Goal: Task Accomplishment & Management: Use online tool/utility

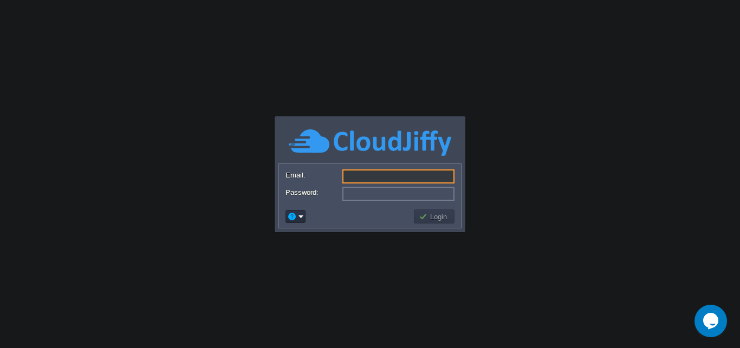
click at [449, 174] on input "Email:" at bounding box center [398, 176] width 112 height 14
type input "[EMAIL_ADDRESS][DOMAIN_NAME]"
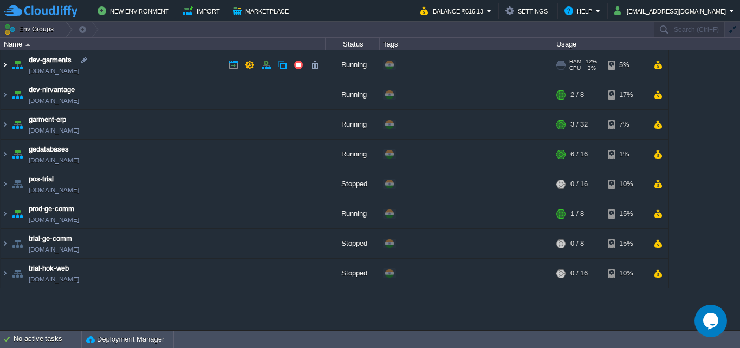
click at [2, 66] on img at bounding box center [5, 64] width 9 height 29
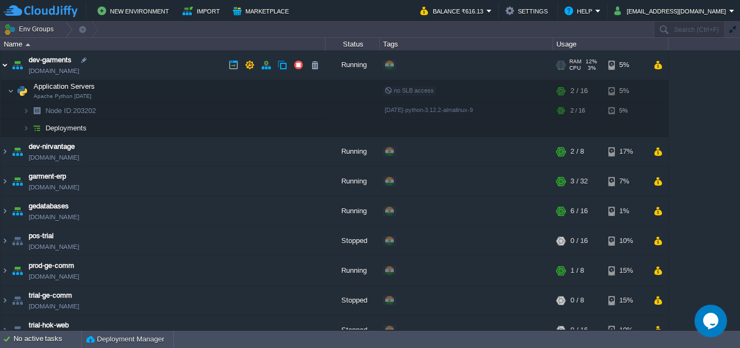
click at [2, 66] on img at bounding box center [5, 64] width 9 height 29
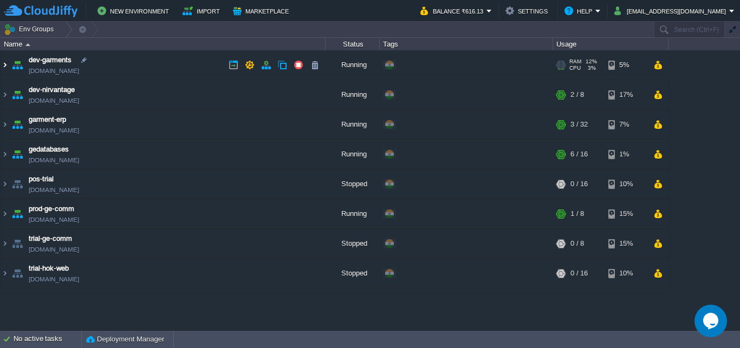
click at [2, 66] on img at bounding box center [5, 64] width 9 height 29
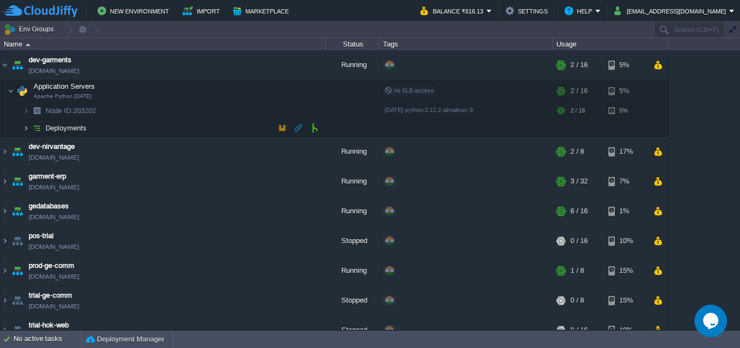
click at [25, 130] on img at bounding box center [26, 128] width 6 height 17
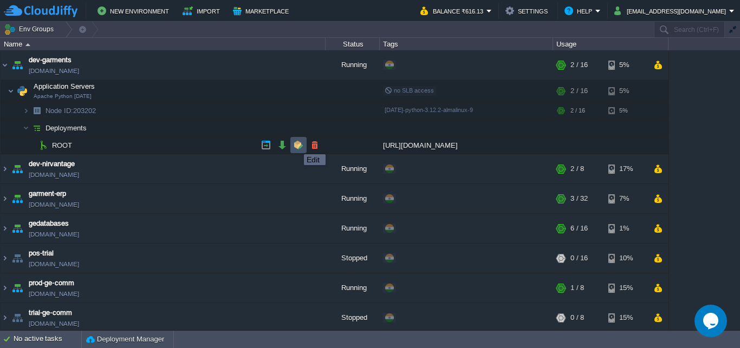
click at [296, 145] on button "button" at bounding box center [298, 145] width 10 height 10
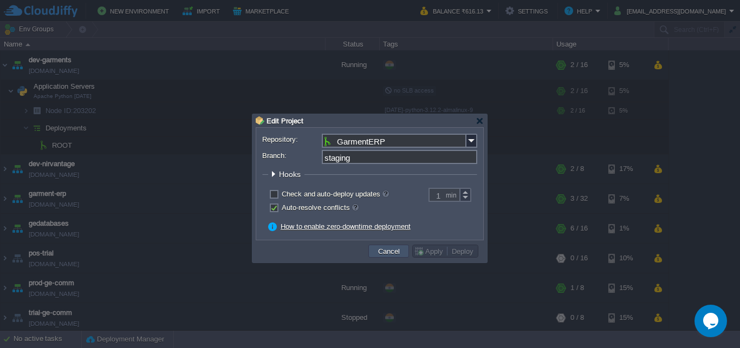
click at [395, 250] on button "Cancel" at bounding box center [389, 251] width 28 height 10
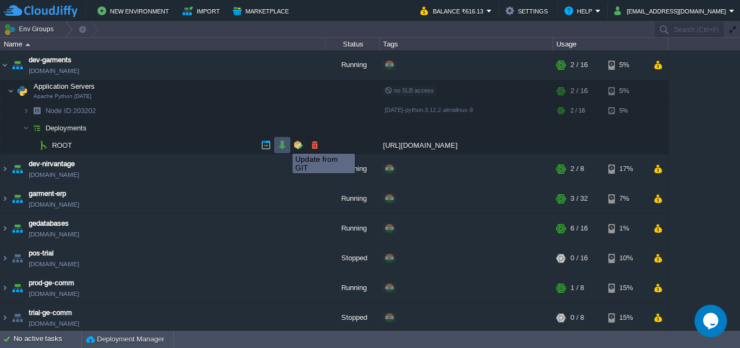
click at [284, 144] on button "button" at bounding box center [282, 145] width 10 height 10
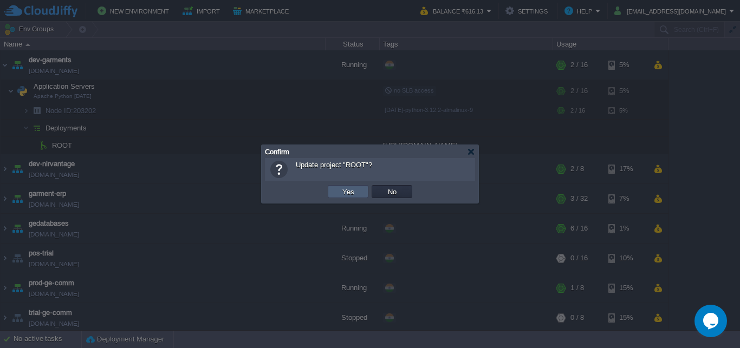
click at [351, 191] on button "Yes" at bounding box center [348, 192] width 18 height 10
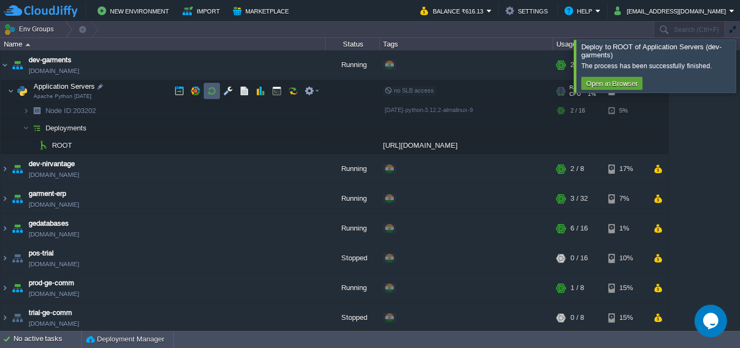
click at [212, 90] on button "button" at bounding box center [212, 91] width 10 height 10
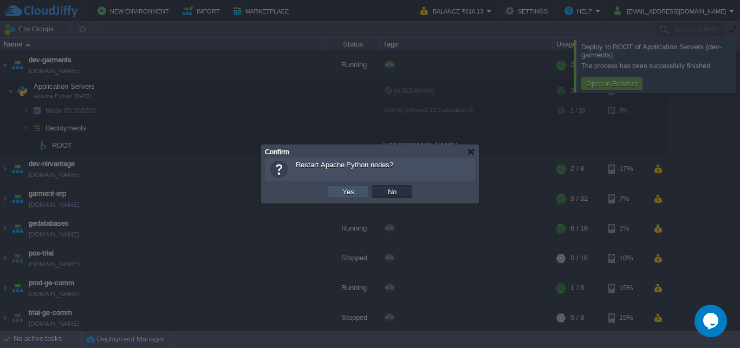
click at [345, 193] on button "Yes" at bounding box center [348, 192] width 18 height 10
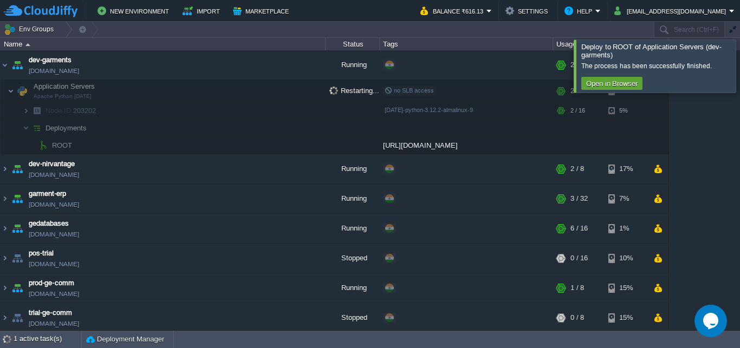
click at [739, 68] on div at bounding box center [753, 66] width 0 height 53
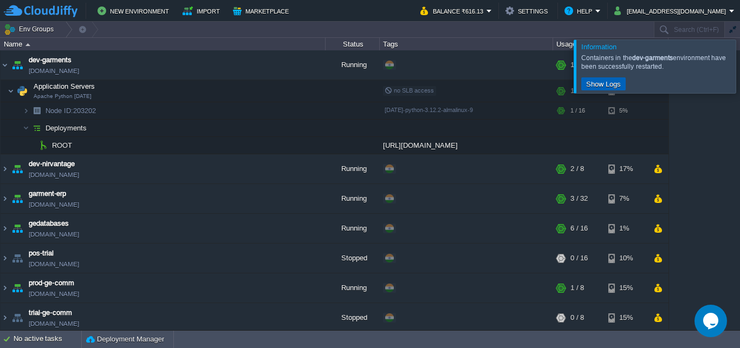
click at [606, 83] on button "Show Logs" at bounding box center [603, 84] width 41 height 10
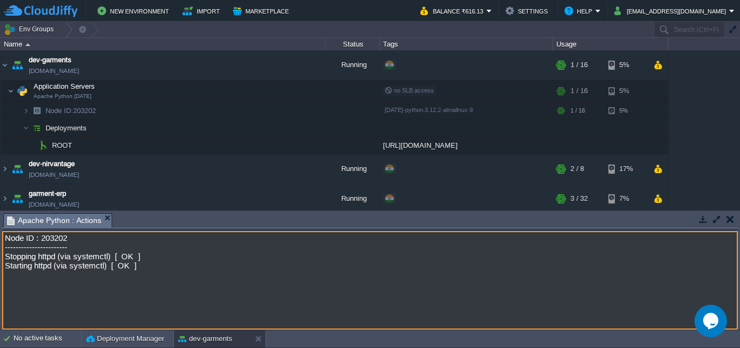
click at [729, 220] on button "button" at bounding box center [730, 219] width 8 height 10
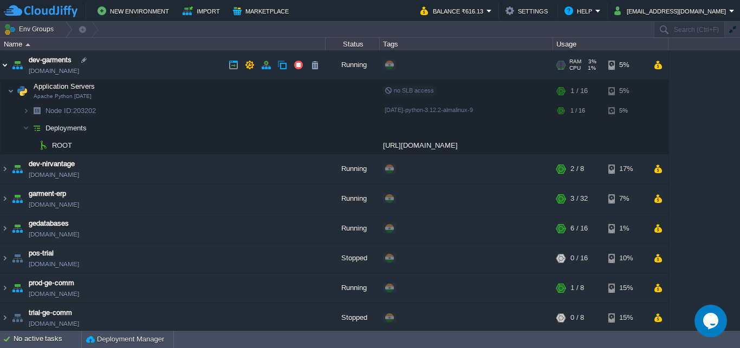
click at [8, 66] on img at bounding box center [5, 64] width 9 height 29
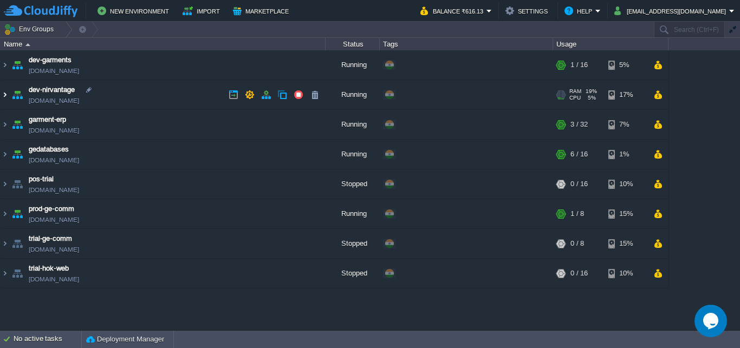
click at [5, 93] on img at bounding box center [5, 94] width 9 height 29
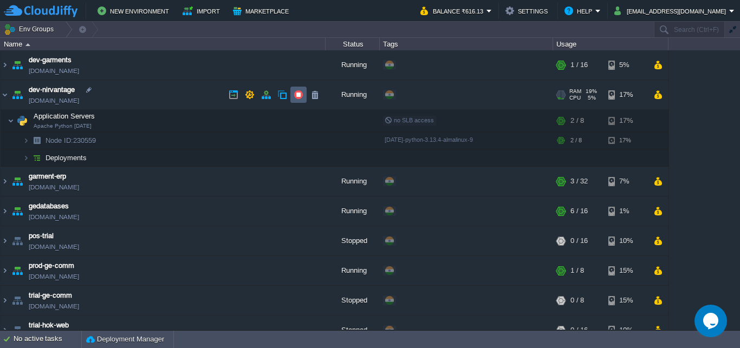
click at [297, 95] on button "button" at bounding box center [298, 95] width 10 height 10
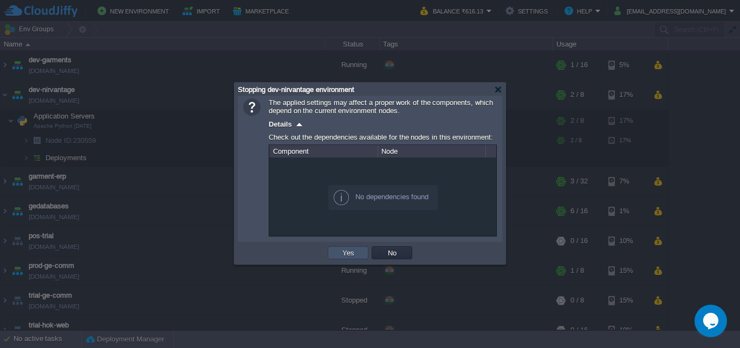
click at [351, 257] on button "Yes" at bounding box center [348, 253] width 18 height 10
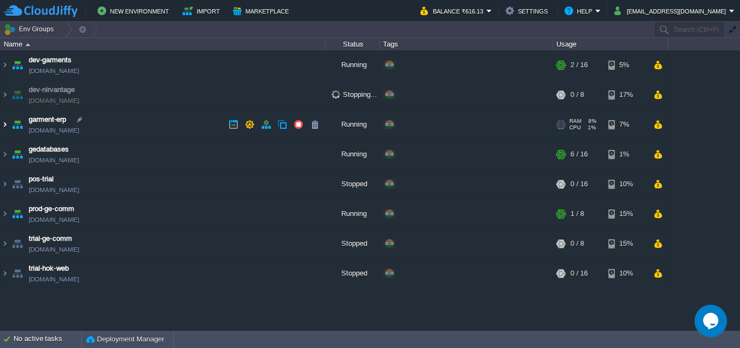
click at [6, 125] on img at bounding box center [5, 124] width 9 height 29
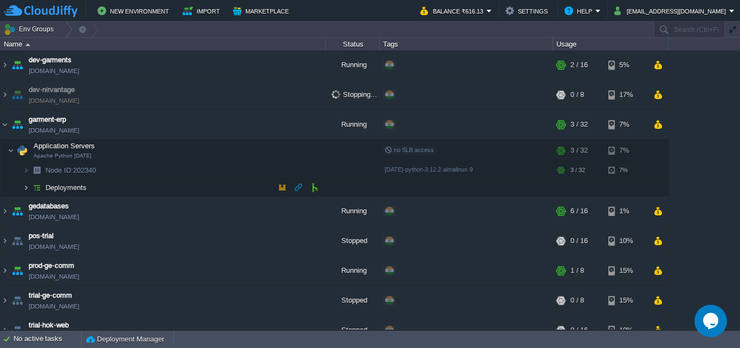
click at [26, 184] on img at bounding box center [26, 187] width 6 height 17
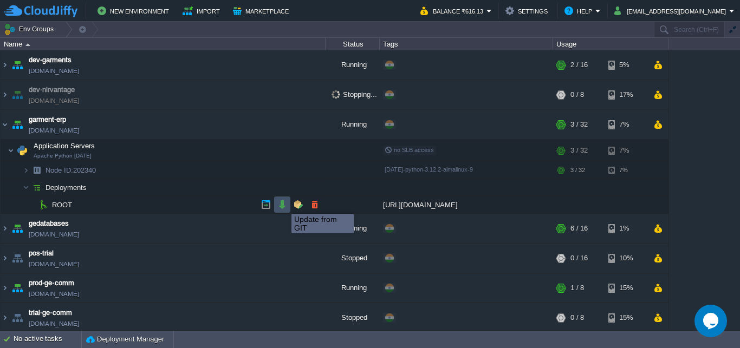
click at [282, 204] on button "button" at bounding box center [282, 205] width 10 height 10
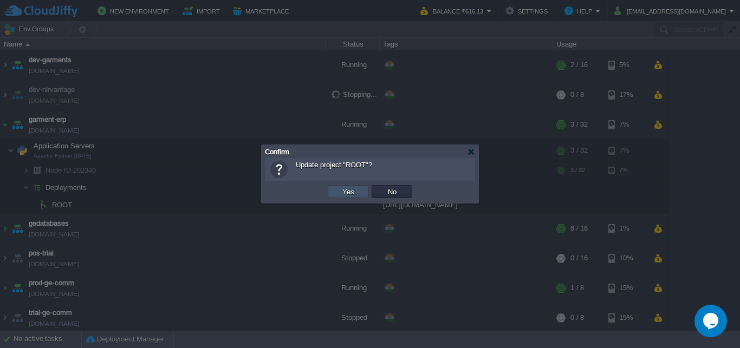
click at [342, 190] on button "Yes" at bounding box center [348, 192] width 18 height 10
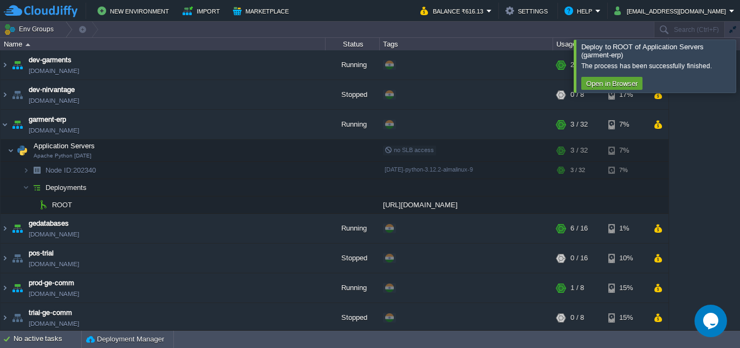
click at [739, 63] on div at bounding box center [753, 66] width 0 height 53
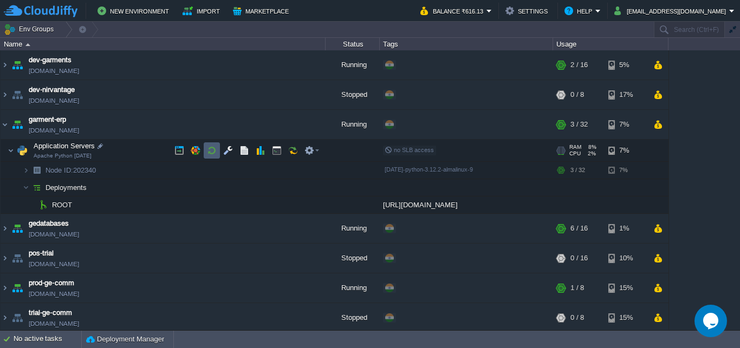
click at [210, 152] on button "button" at bounding box center [212, 151] width 10 height 10
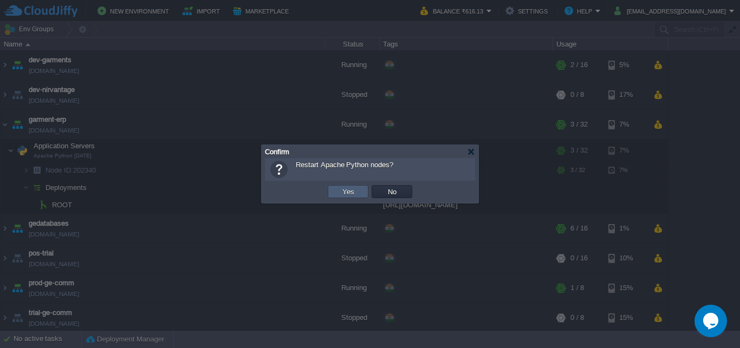
click at [352, 193] on button "Yes" at bounding box center [348, 192] width 18 height 10
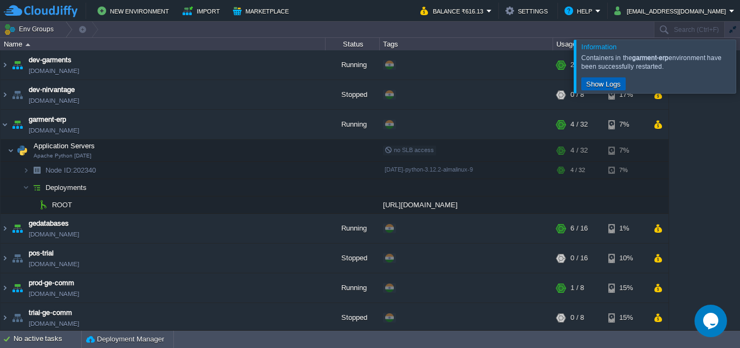
click at [609, 82] on button "Show Logs" at bounding box center [603, 84] width 41 height 10
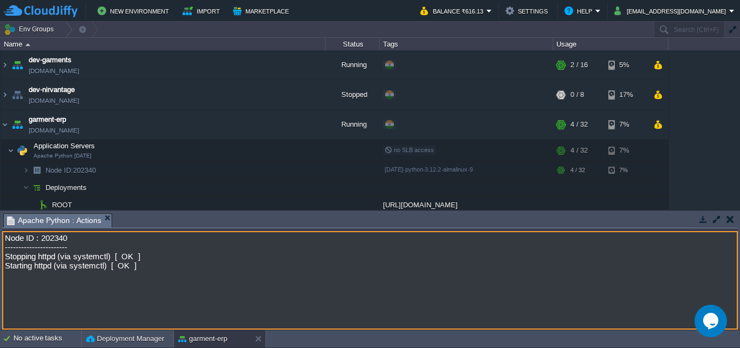
click at [729, 220] on button "button" at bounding box center [730, 219] width 8 height 10
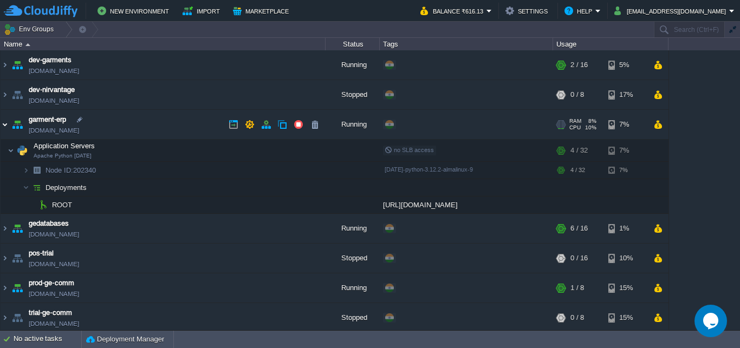
click at [5, 124] on img at bounding box center [5, 124] width 9 height 29
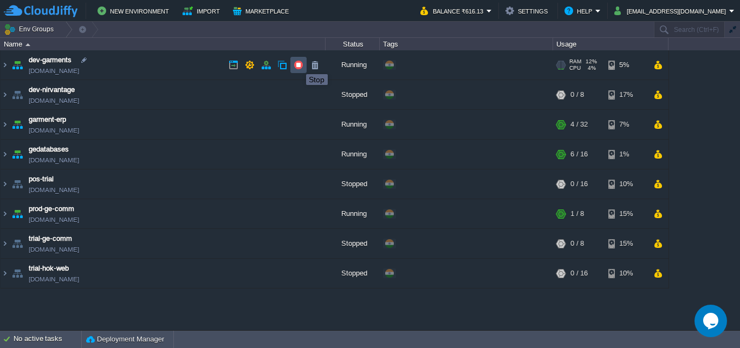
click at [298, 64] on button "button" at bounding box center [298, 65] width 10 height 10
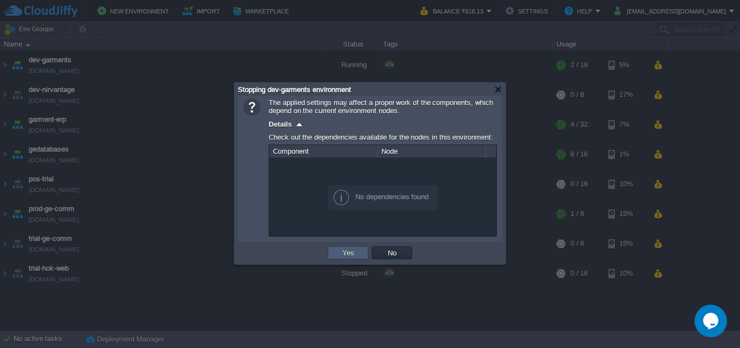
click at [338, 256] on td "Yes" at bounding box center [348, 252] width 41 height 13
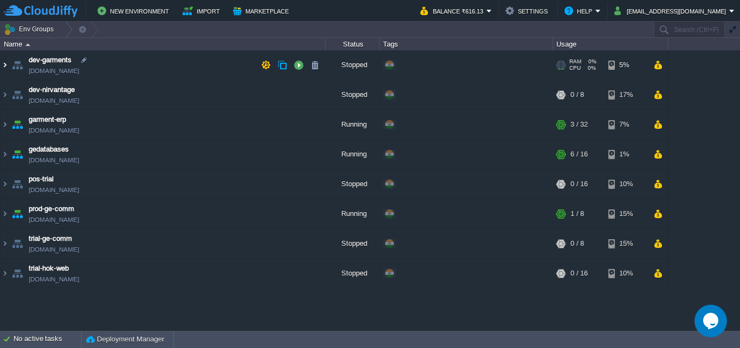
click at [5, 65] on img at bounding box center [5, 64] width 9 height 29
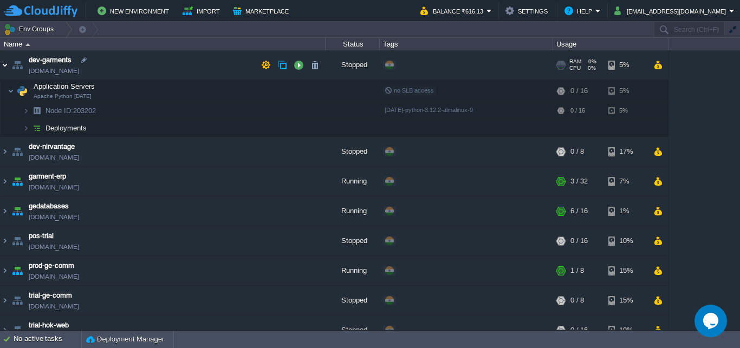
click at [5, 65] on img at bounding box center [5, 64] width 9 height 29
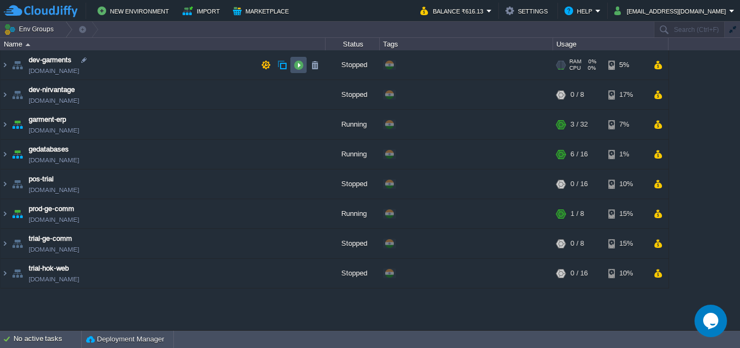
click at [298, 62] on button "button" at bounding box center [298, 65] width 10 height 10
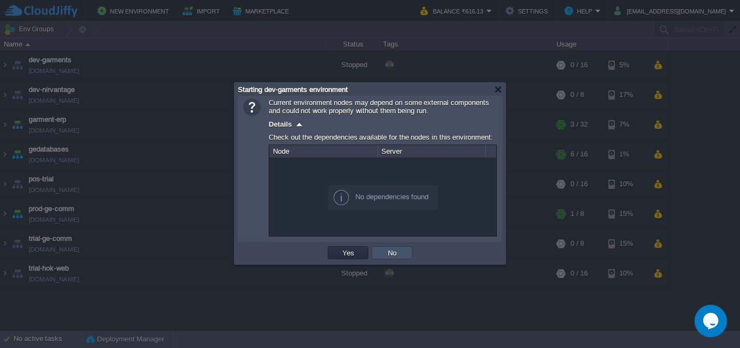
click at [398, 256] on button "No" at bounding box center [391, 253] width 15 height 10
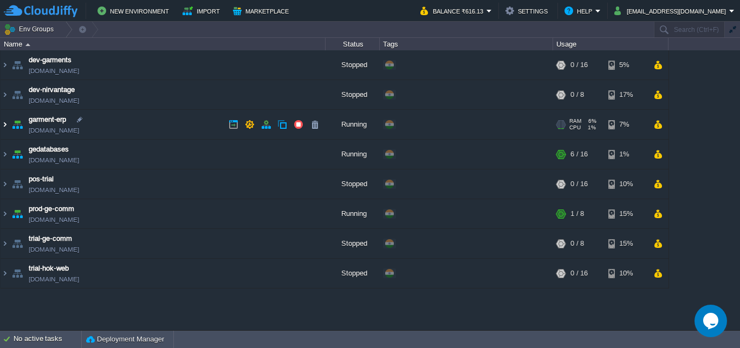
click at [5, 120] on img at bounding box center [5, 124] width 9 height 29
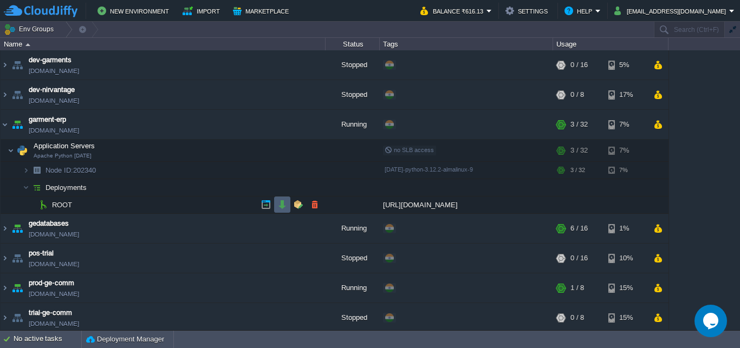
click at [283, 201] on button "button" at bounding box center [282, 205] width 10 height 10
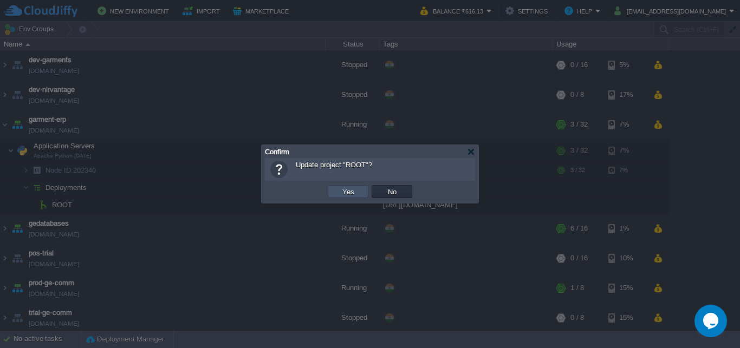
click at [354, 193] on button "Yes" at bounding box center [348, 192] width 18 height 10
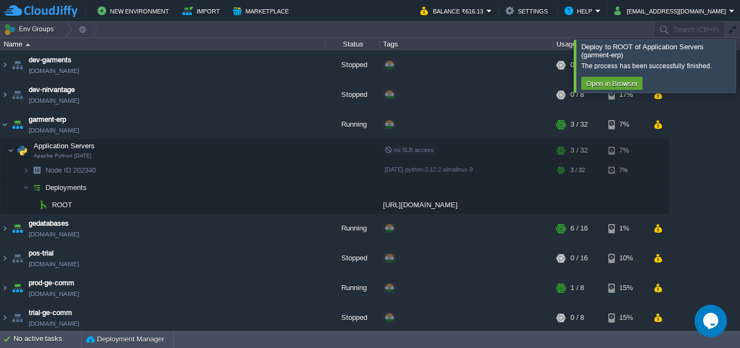
click at [739, 70] on div at bounding box center [753, 66] width 0 height 53
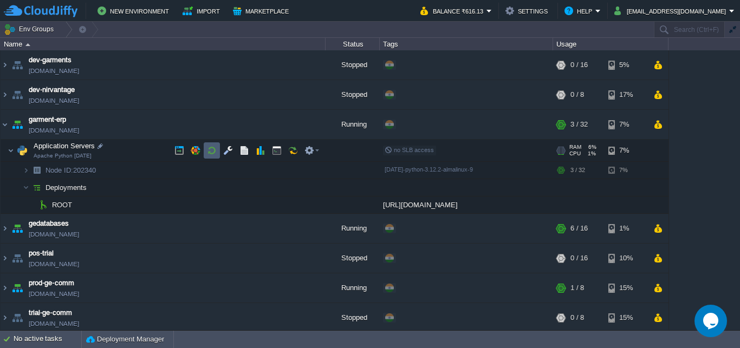
click at [211, 150] on button "button" at bounding box center [212, 151] width 10 height 10
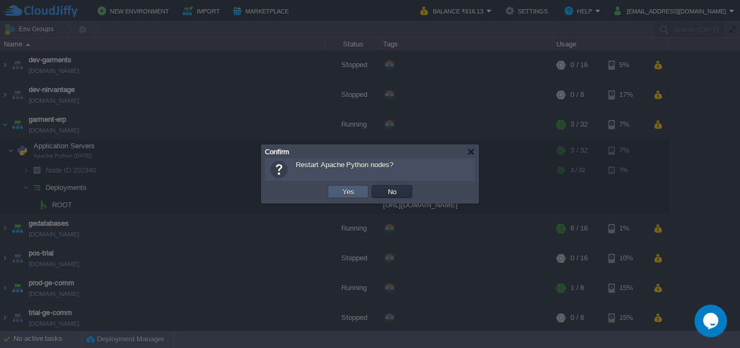
click at [351, 187] on td "Yes" at bounding box center [348, 191] width 41 height 13
